Goal: Obtain resource: Download file/media

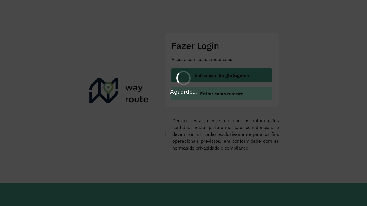
click at [221, 94] on span "Entrar como terceiro" at bounding box center [221, 93] width 43 height 5
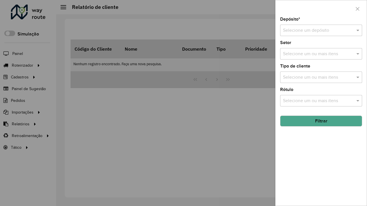
click at [315, 30] on input "text" at bounding box center [315, 30] width 65 height 7
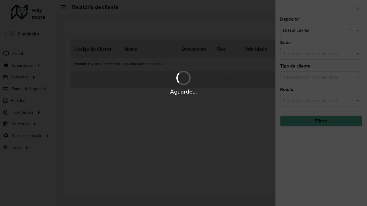
click at [321, 121] on button "Filtrar" at bounding box center [321, 121] width 82 height 11
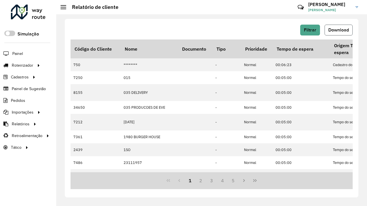
click at [338, 30] on span "Download" at bounding box center [338, 29] width 21 height 5
